Goal: Obtain resource: Download file/media

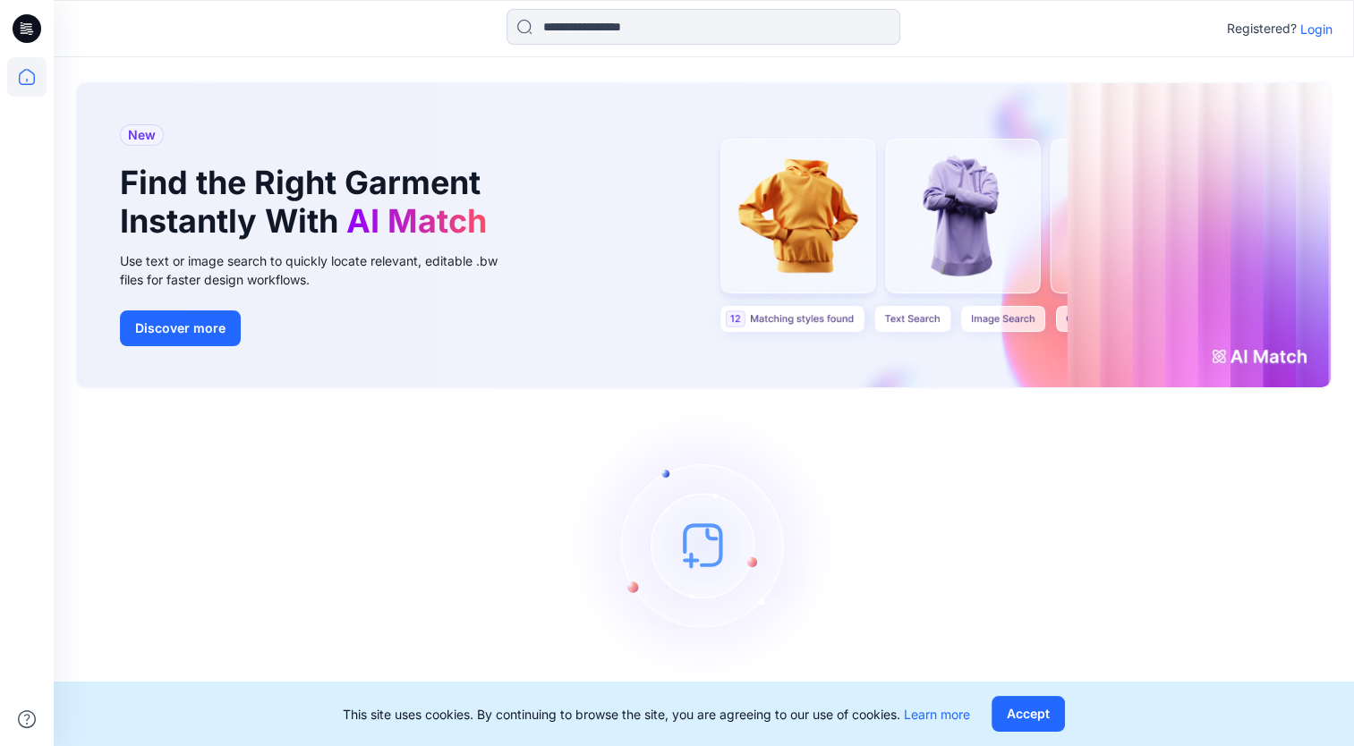
scroll to position [18, 0]
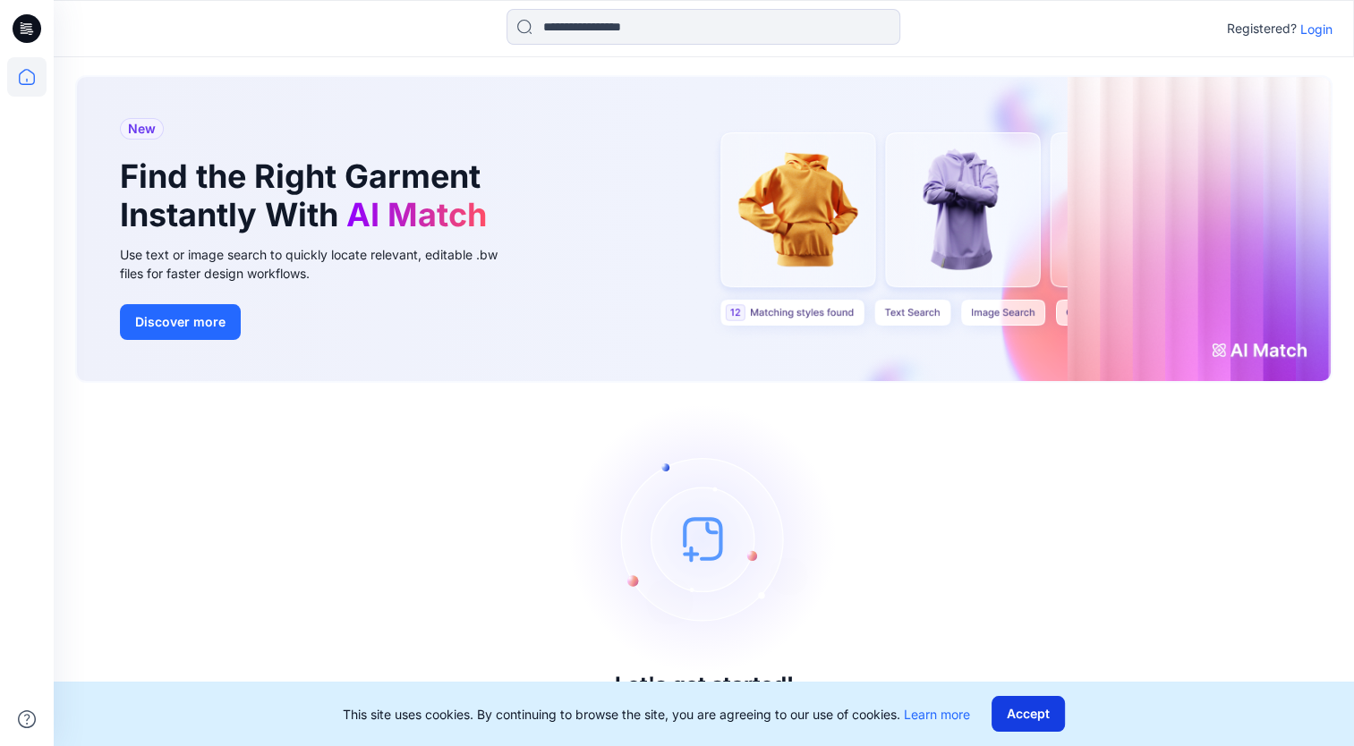
drag, startPoint x: 1036, startPoint y: 710, endPoint x: 978, endPoint y: 690, distance: 61.7
click at [1033, 710] on button "Accept" at bounding box center [1027, 714] width 73 height 36
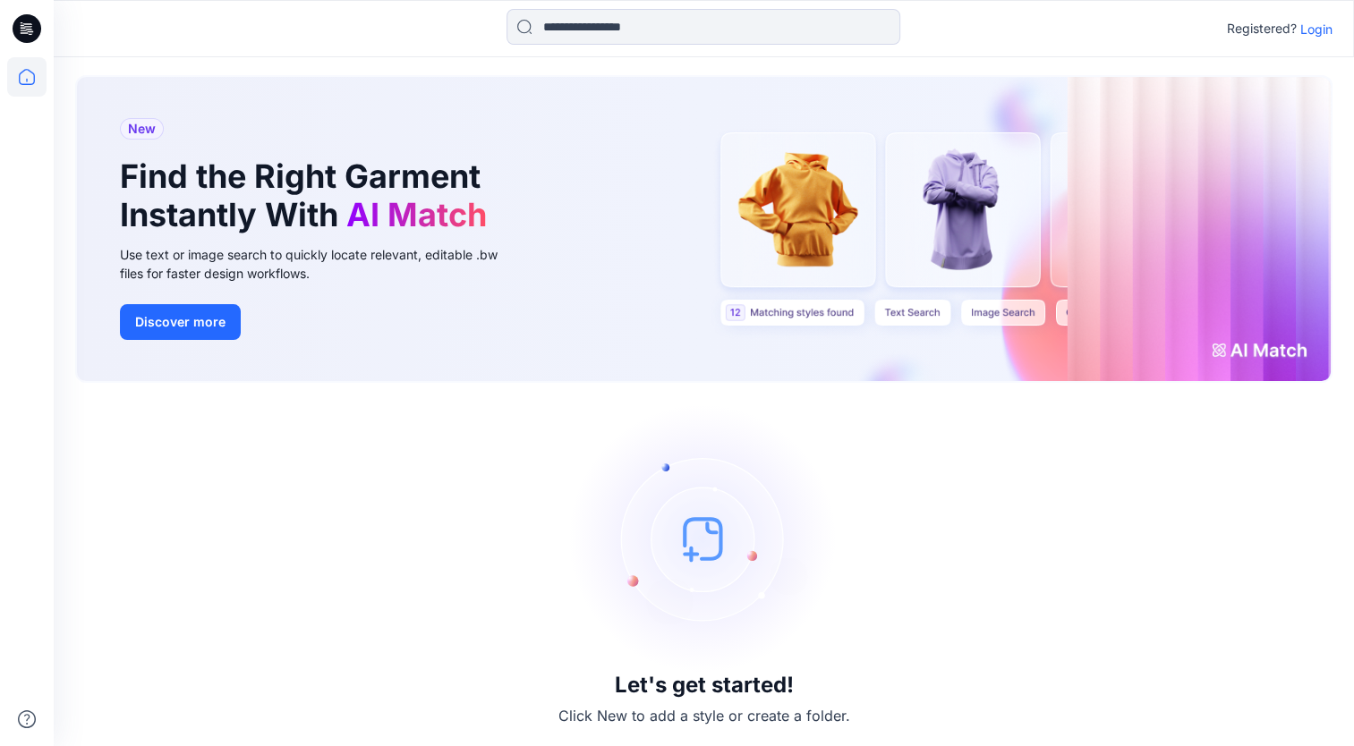
click at [22, 22] on icon at bounding box center [27, 28] width 29 height 29
click at [1318, 30] on p "Login" at bounding box center [1316, 29] width 32 height 19
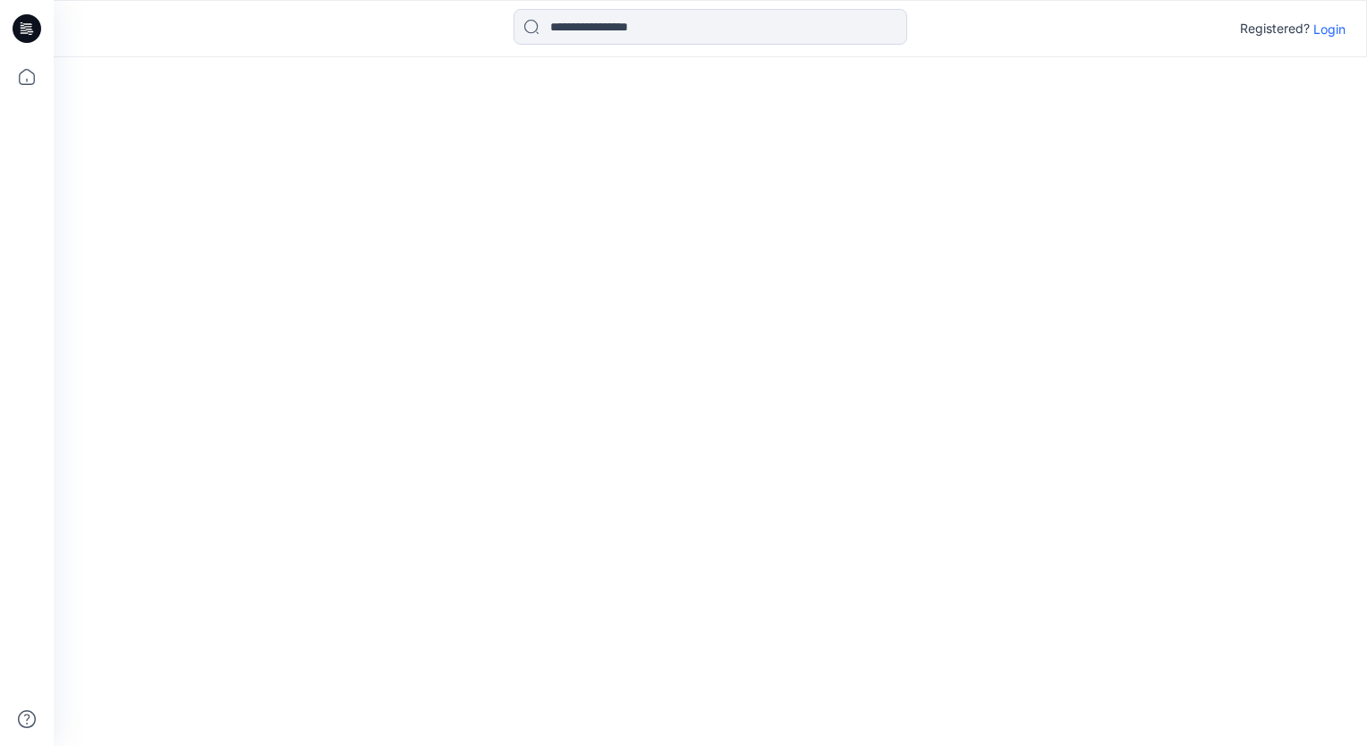
click at [1318, 57] on div at bounding box center [710, 401] width 1313 height 689
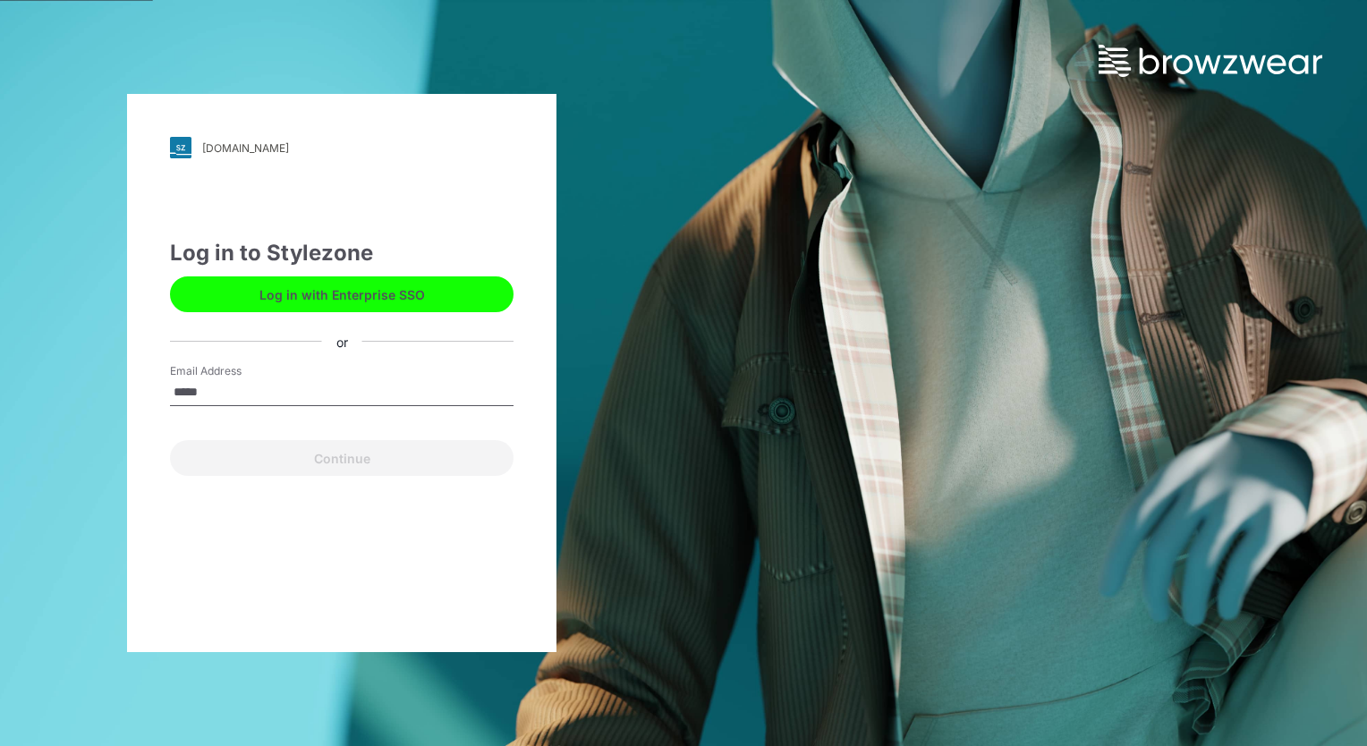
type input "**********"
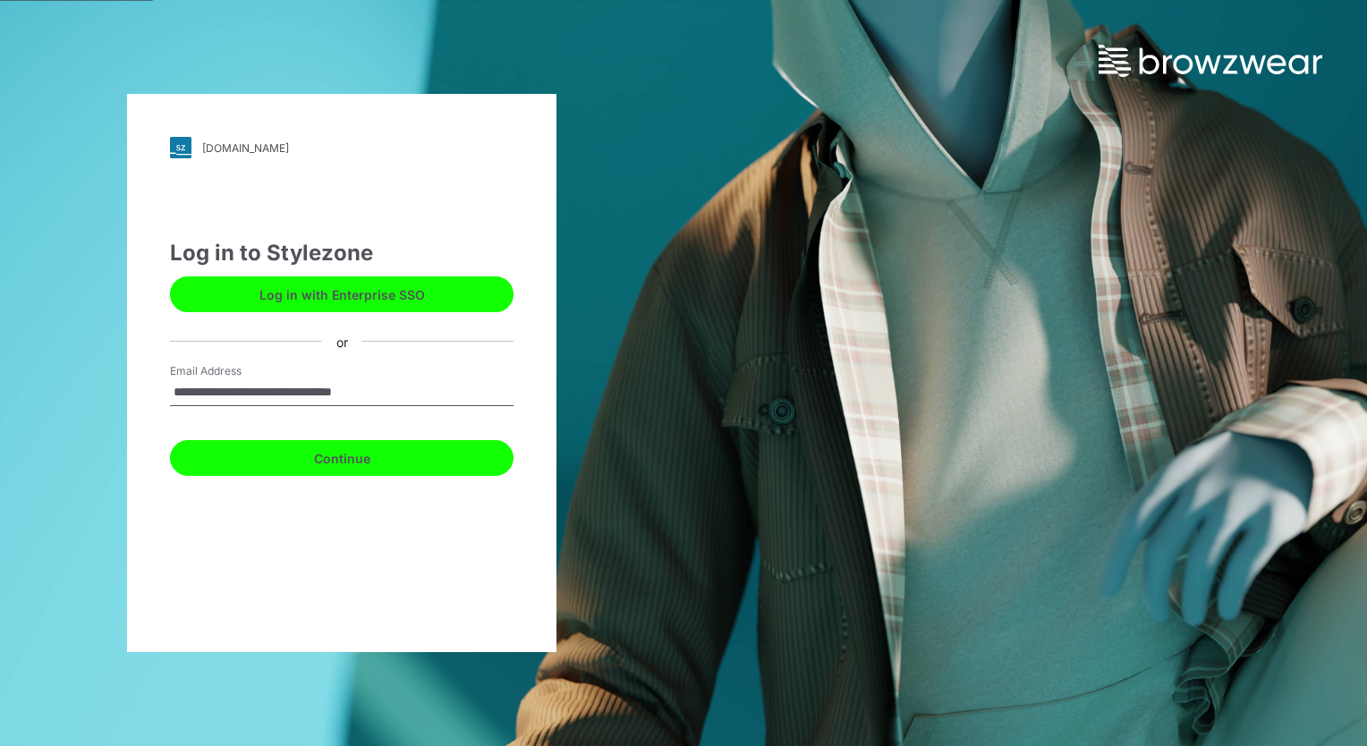
click at [319, 466] on button "Continue" at bounding box center [342, 458] width 344 height 36
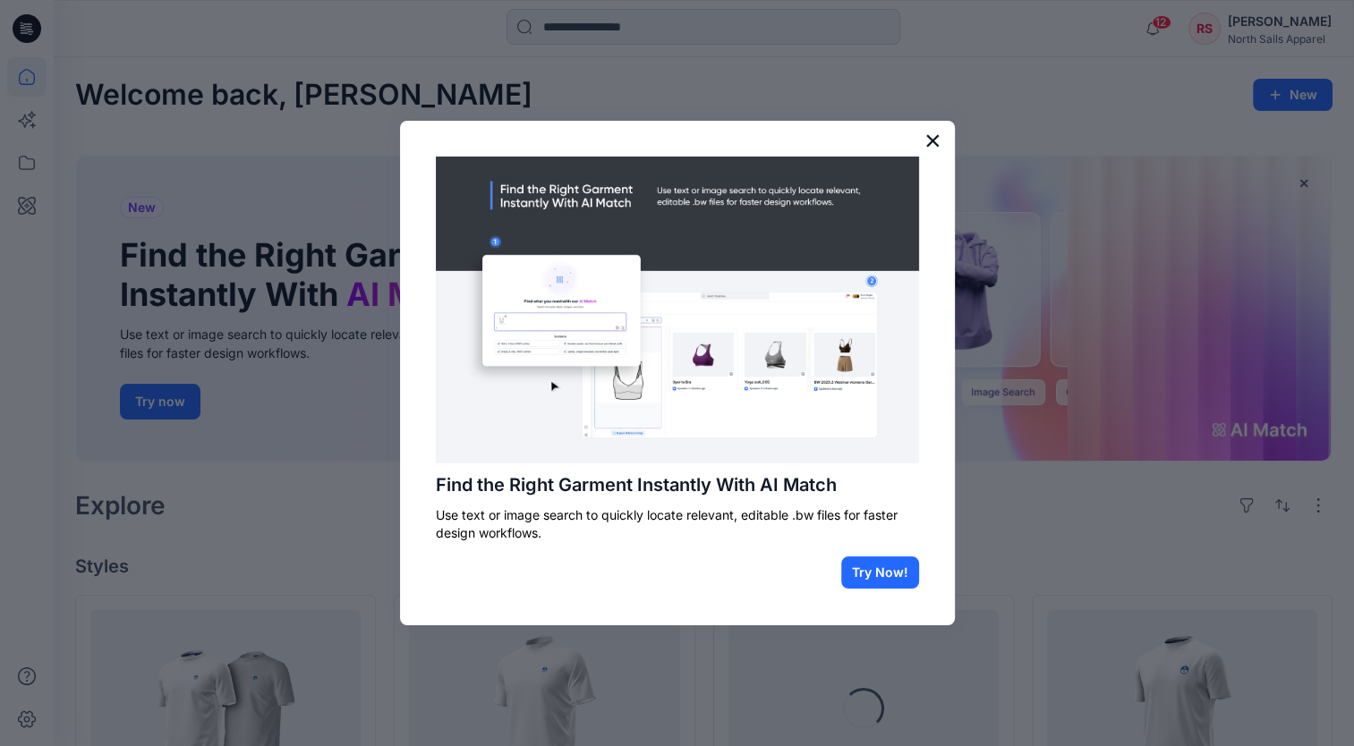
click at [931, 137] on button "×" at bounding box center [932, 140] width 17 height 29
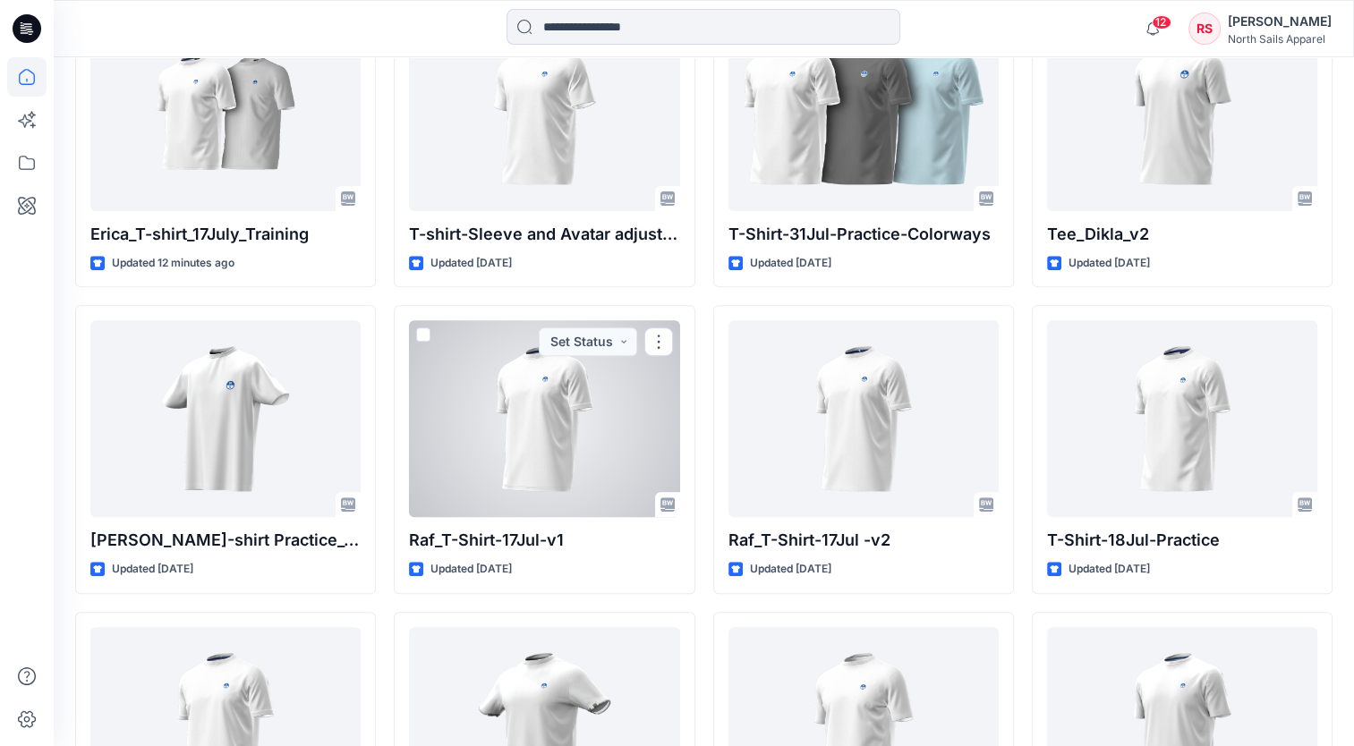
scroll to position [627, 0]
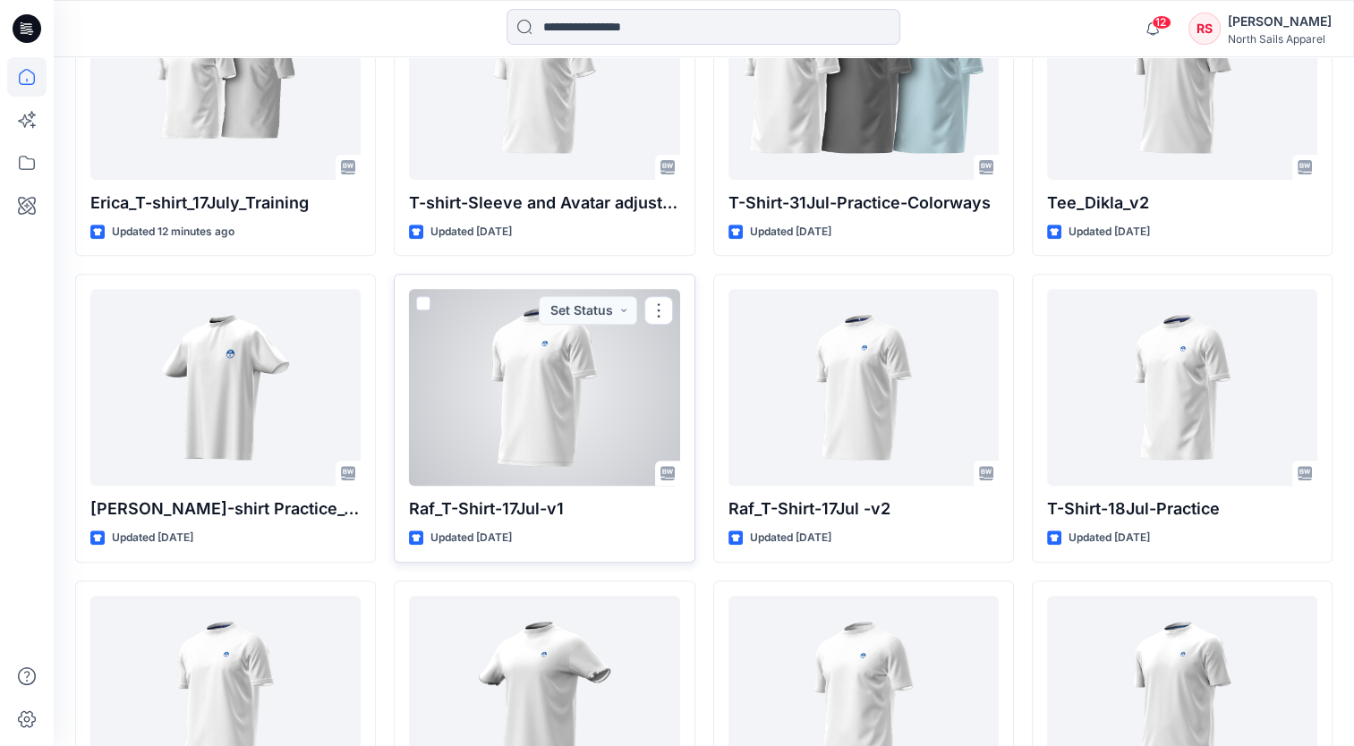
click at [615, 364] on div at bounding box center [544, 387] width 270 height 197
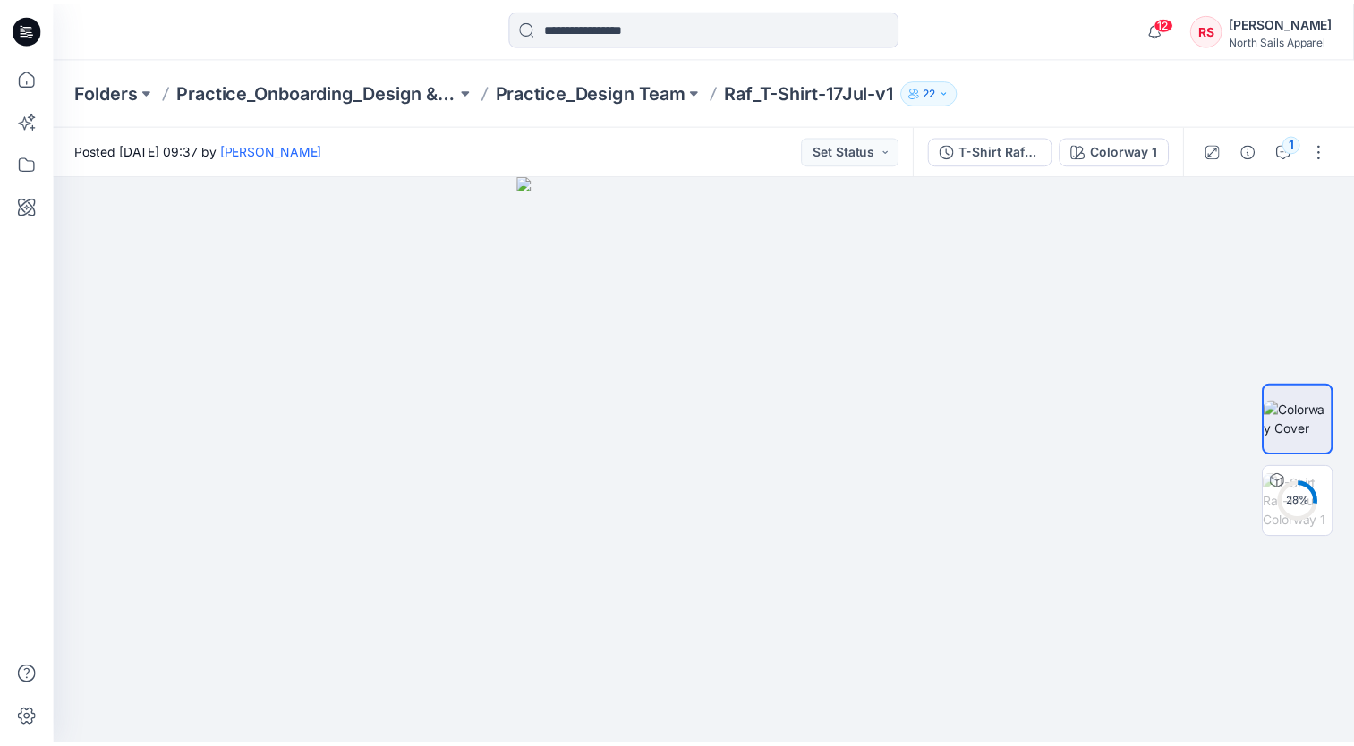
scroll to position [627, 0]
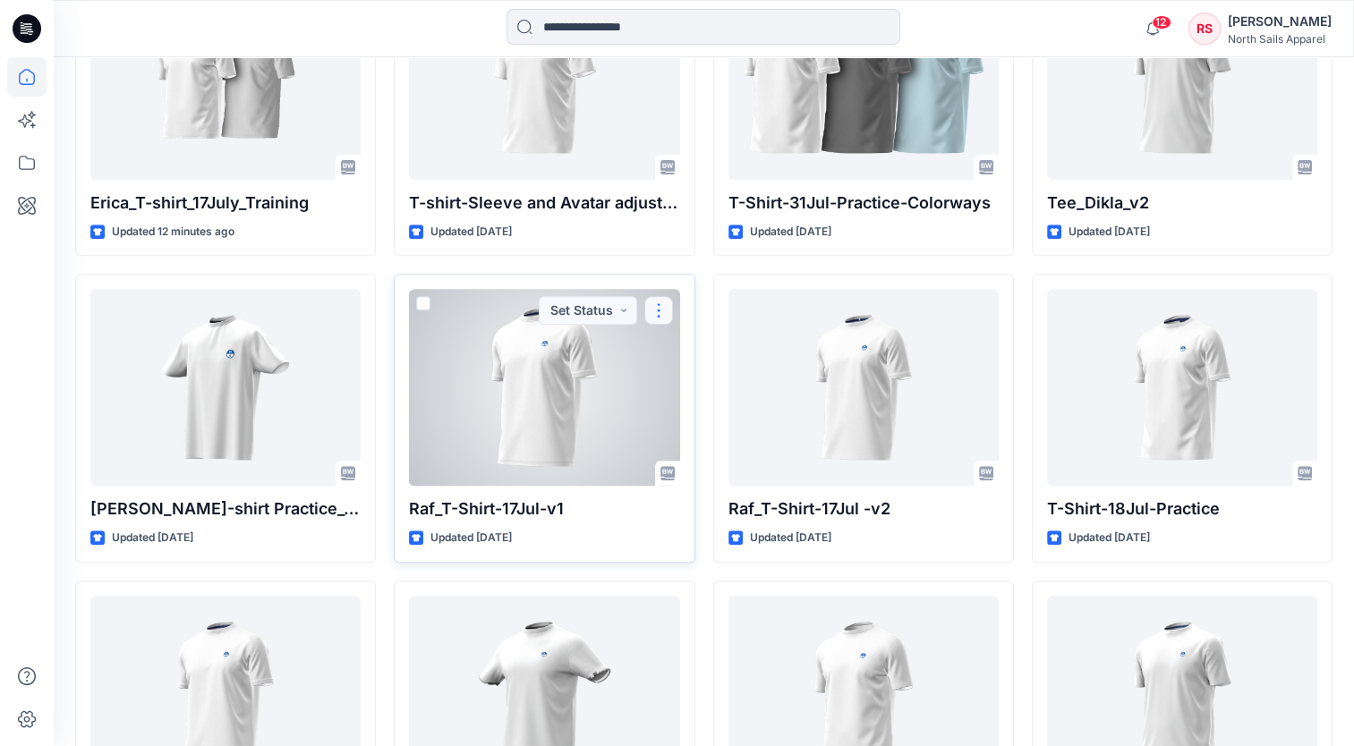
click at [649, 307] on button "button" at bounding box center [658, 310] width 29 height 29
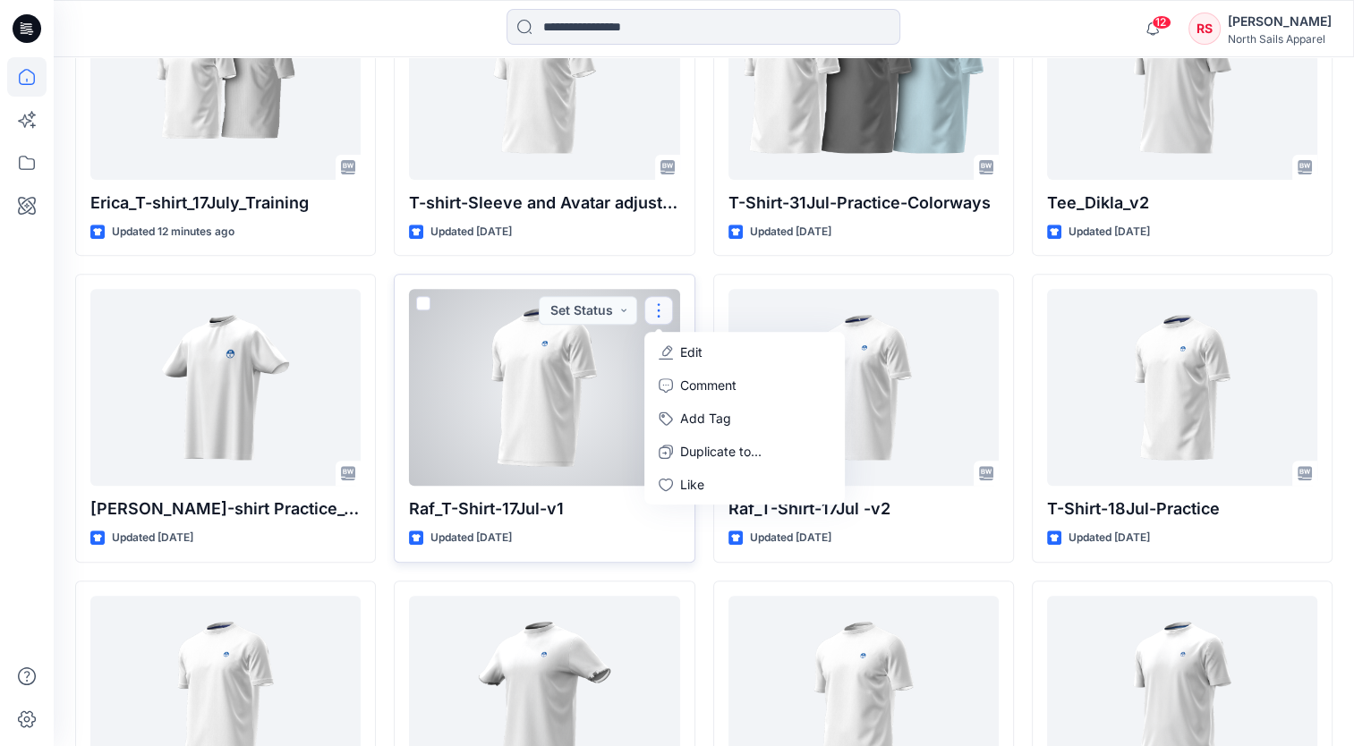
click at [544, 489] on div "Raf_T-Shirt-17Jul-v1 Updated 2 months ago Set Status Edit Comment Add Tag Dupli…" at bounding box center [544, 418] width 301 height 289
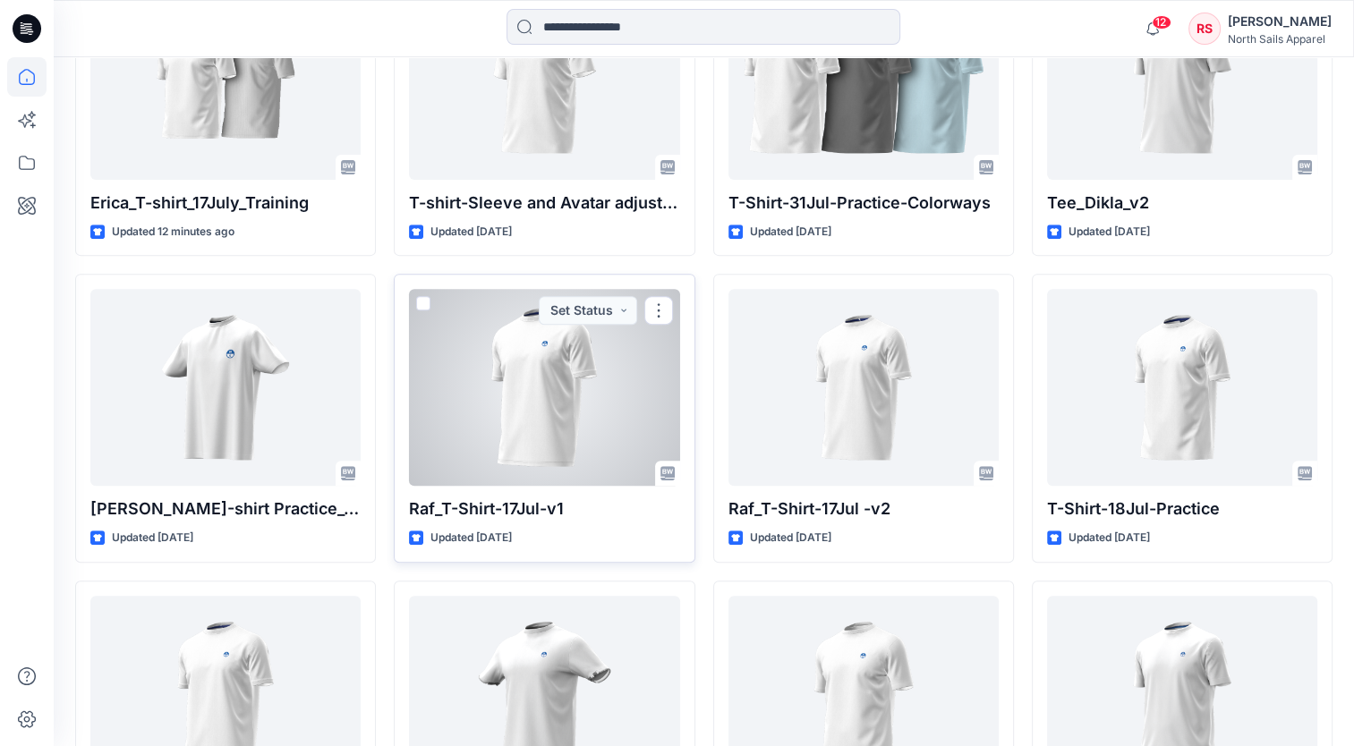
drag, startPoint x: 531, startPoint y: 356, endPoint x: 589, endPoint y: 427, distance: 91.0
click at [532, 358] on div at bounding box center [544, 387] width 270 height 197
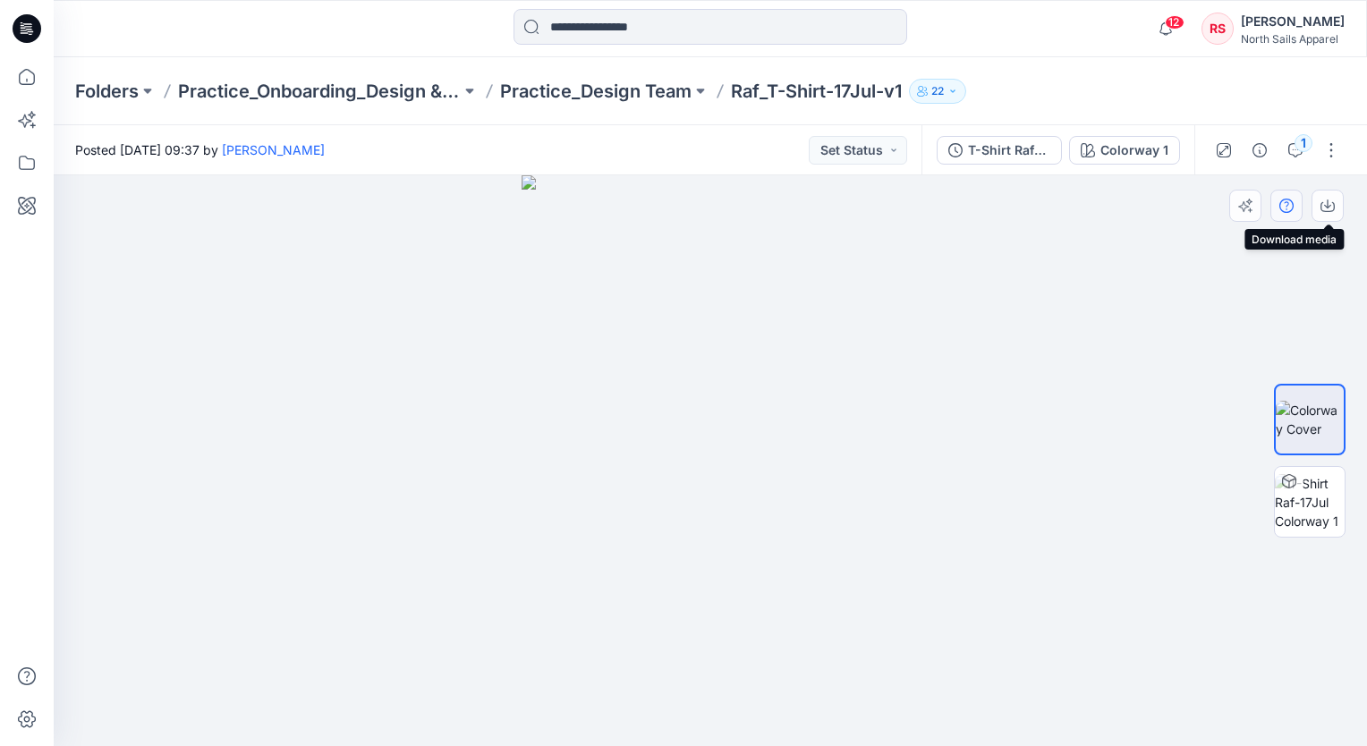
drag, startPoint x: 1328, startPoint y: 206, endPoint x: 1292, endPoint y: 220, distance: 38.5
click at [1325, 206] on icon "button" at bounding box center [1327, 204] width 7 height 9
click at [1006, 145] on div "T-Shirt Raf-17Jul" at bounding box center [1009, 150] width 82 height 20
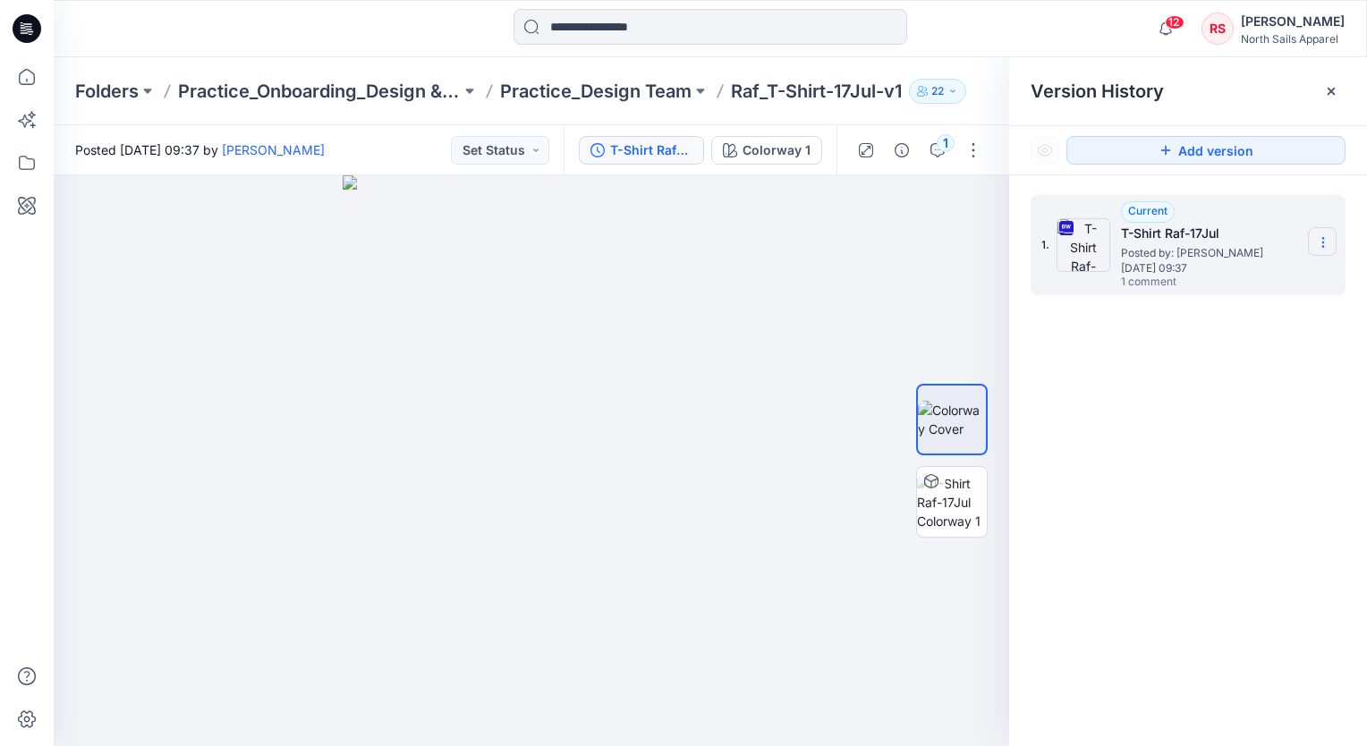
click at [1323, 248] on icon at bounding box center [1323, 242] width 14 height 14
click at [1271, 277] on span "Download Source BW File" at bounding box center [1233, 277] width 150 height 21
